Goal: Task Accomplishment & Management: Complete application form

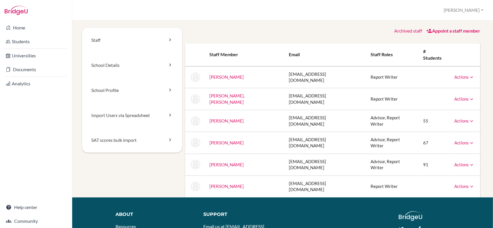
click at [441, 33] on link "Appoint a staff member" at bounding box center [453, 30] width 54 height 5
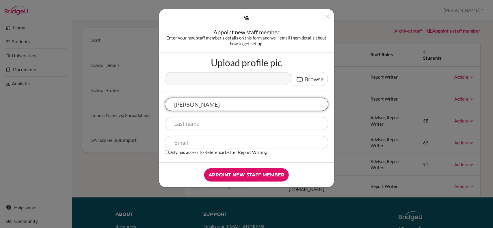
type input "[PERSON_NAME]"
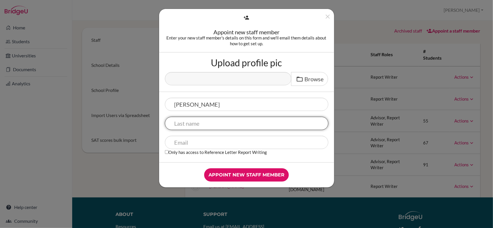
click at [204, 128] on input "text" at bounding box center [246, 123] width 163 height 13
type input "Quintana Salido"
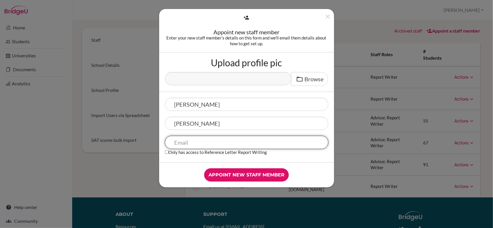
click at [192, 145] on input "text" at bounding box center [246, 142] width 163 height 13
type input "[EMAIL_ADDRESS][DOMAIN_NAME]"
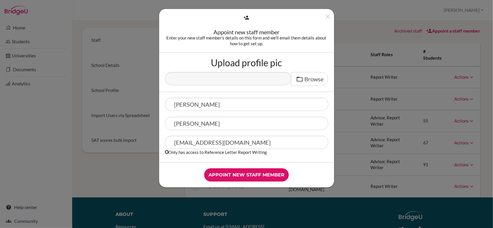
click at [165, 151] on input "Only has access to Reference Letter Report Writing" at bounding box center [167, 152] width 4 height 4
checkbox input "true"
click at [253, 176] on input "Appoint new staff member" at bounding box center [246, 175] width 85 height 13
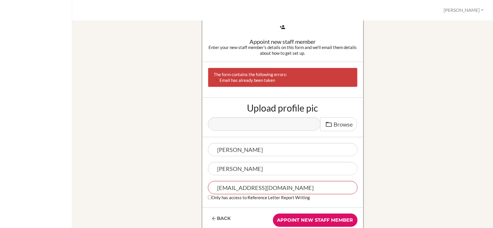
scroll to position [8, 0]
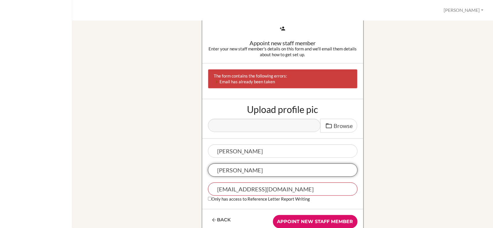
click at [276, 175] on input "Quintana Salido" at bounding box center [283, 170] width 150 height 13
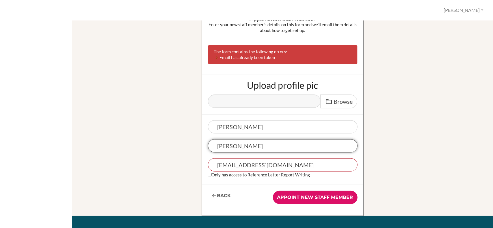
scroll to position [35, 0]
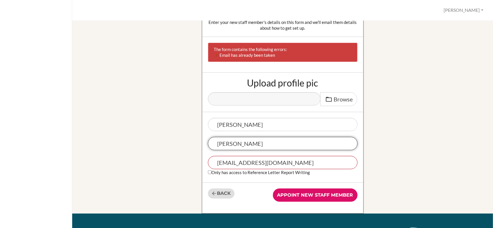
type input "[PERSON_NAME]"
click at [216, 194] on link "Back" at bounding box center [221, 194] width 27 height 10
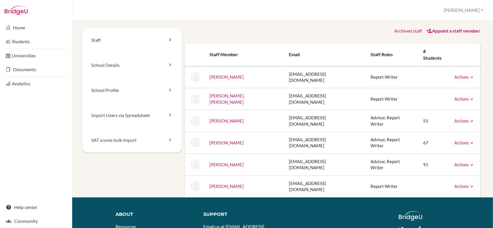
click at [426, 31] on icon at bounding box center [429, 31] width 6 height 6
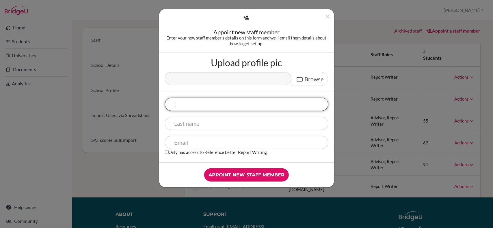
type input "[PERSON_NAME]"
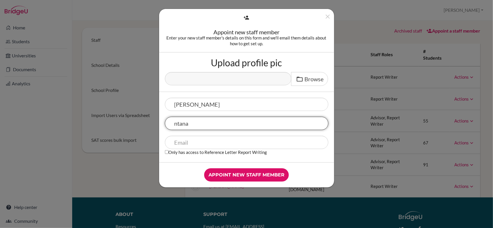
drag, startPoint x: 207, startPoint y: 129, endPoint x: 167, endPoint y: 123, distance: 40.9
click at [167, 123] on input "ntana" at bounding box center [246, 123] width 163 height 13
type input "Quintana"
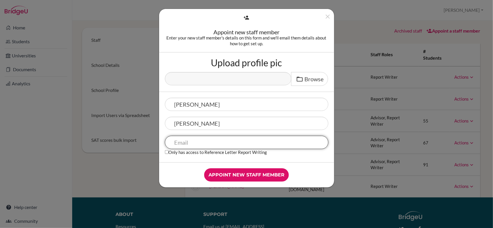
click at [191, 144] on input "text" at bounding box center [246, 142] width 163 height 13
type input "iquintana@elcamino.edu.mx"
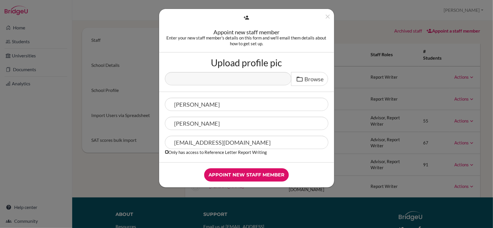
click at [167, 153] on input "Only has access to Reference Letter Report Writing" at bounding box center [167, 152] width 4 height 4
checkbox input "true"
click at [251, 171] on input "Appoint new staff member" at bounding box center [246, 175] width 85 height 13
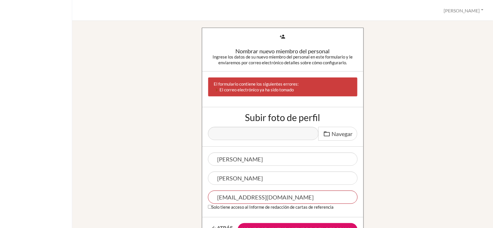
click at [446, 61] on div "Nombrar nuevo miembro del personal Ingrese los datos de su nuevo miembro del pe…" at bounding box center [282, 138] width 335 height 221
click at [478, 13] on font "[PERSON_NAME]" at bounding box center [462, 10] width 36 height 5
click at [374, 22] on div "Nombrar nuevo miembro del personal Ingrese los datos de su nuevo miembro del pe…" at bounding box center [282, 125] width 421 height 208
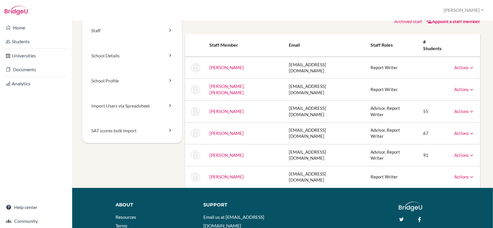
scroll to position [8, 0]
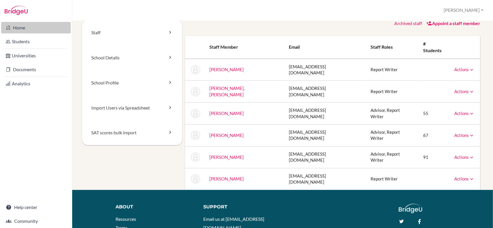
click at [23, 25] on link "Home" at bounding box center [36, 28] width 70 height 12
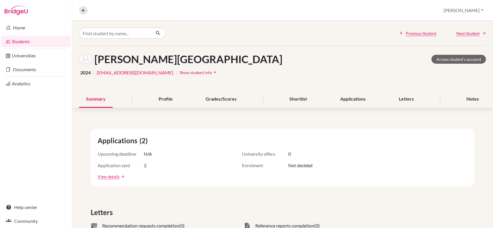
scroll to position [6, 0]
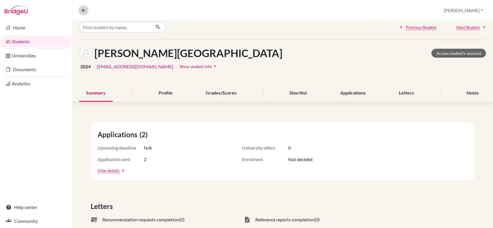
click at [83, 10] on icon at bounding box center [83, 10] width 5 height 5
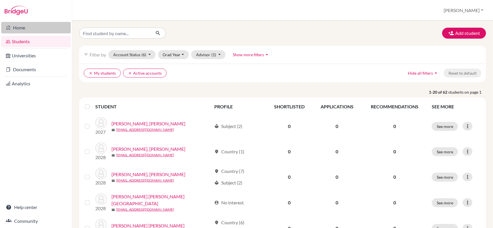
click at [19, 28] on link "Home" at bounding box center [36, 28] width 70 height 12
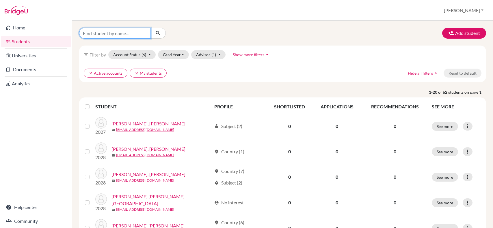
click at [119, 34] on input "Find student by name..." at bounding box center [115, 33] width 72 height 11
click at [238, 38] on div "Add student" at bounding box center [282, 33] width 415 height 11
click at [113, 34] on input "Find student by name..." at bounding box center [115, 33] width 72 height 11
type input "[PERSON_NAME]"
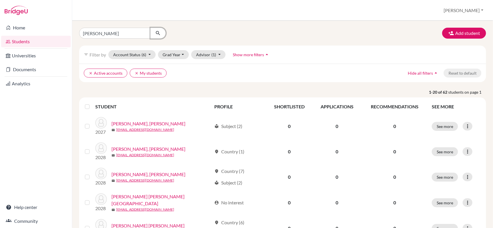
click at [156, 33] on icon "submit" at bounding box center [158, 33] width 6 height 6
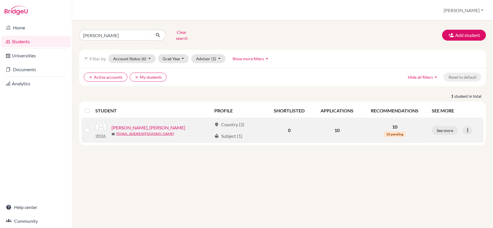
click at [139, 125] on link "[PERSON_NAME], [PERSON_NAME]" at bounding box center [148, 127] width 74 height 7
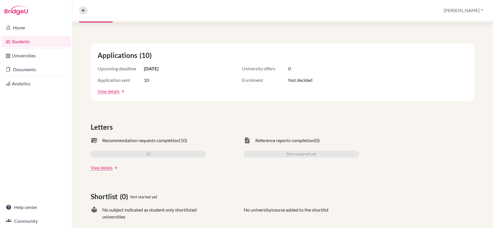
scroll to position [85, 0]
click at [113, 94] on link "View details" at bounding box center [109, 92] width 22 height 6
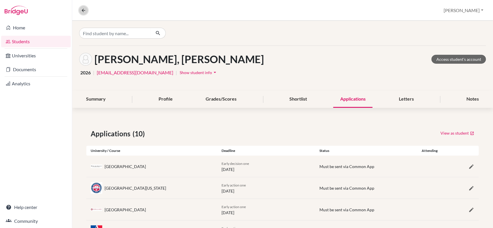
click at [84, 9] on icon at bounding box center [83, 10] width 5 height 5
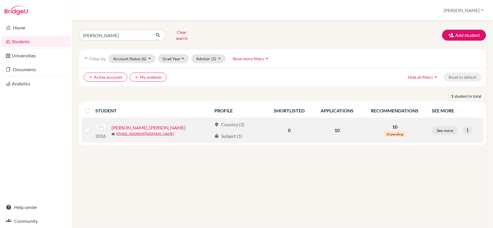
drag, startPoint x: 157, startPoint y: 124, endPoint x: 135, endPoint y: 126, distance: 21.7
click at [135, 126] on link "[PERSON_NAME], [PERSON_NAME]" at bounding box center [148, 127] width 74 height 7
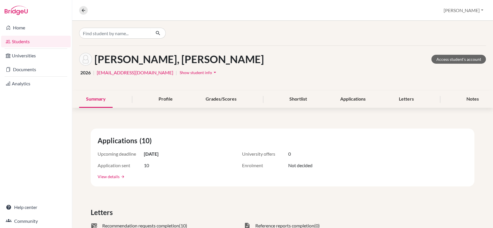
click at [109, 178] on link "View details" at bounding box center [109, 177] width 22 height 6
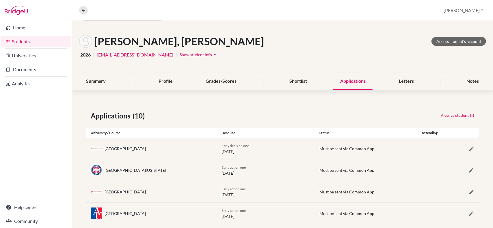
scroll to position [18, 0]
click at [212, 53] on icon "arrow_drop_down" at bounding box center [215, 55] width 6 height 6
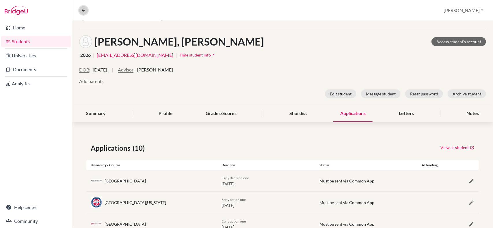
click at [84, 9] on icon at bounding box center [83, 10] width 5 height 5
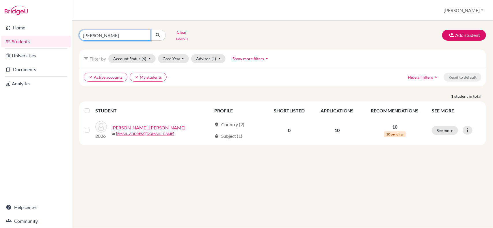
click at [144, 32] on input "[PERSON_NAME]" at bounding box center [115, 35] width 72 height 11
click at [133, 33] on input "Find student by name..." at bounding box center [115, 35] width 72 height 11
type input "iquintana"
click button "submit" at bounding box center [157, 35] width 15 height 11
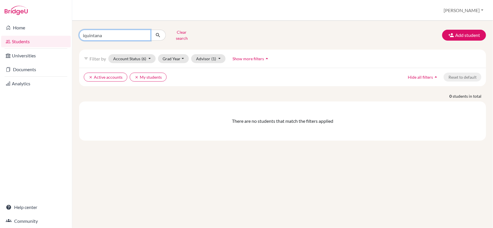
click at [142, 33] on input "iquintana" at bounding box center [115, 35] width 72 height 11
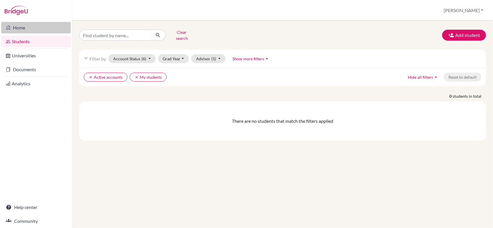
click at [16, 29] on link "Home" at bounding box center [36, 28] width 70 height 12
